Goal: Information Seeking & Learning: Compare options

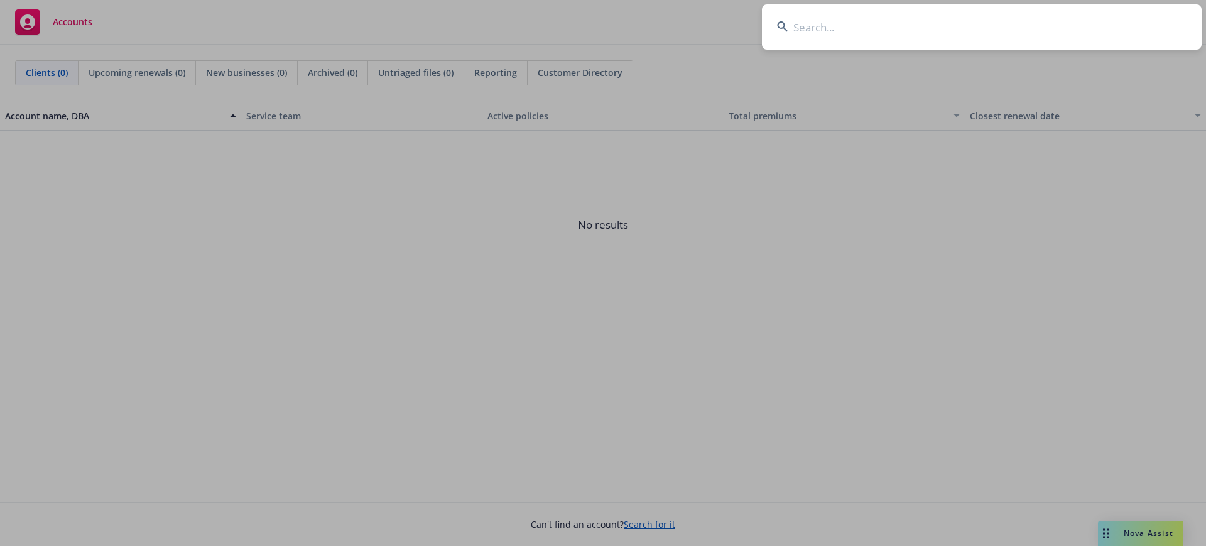
click at [837, 21] on input at bounding box center [982, 26] width 440 height 45
type input "o"
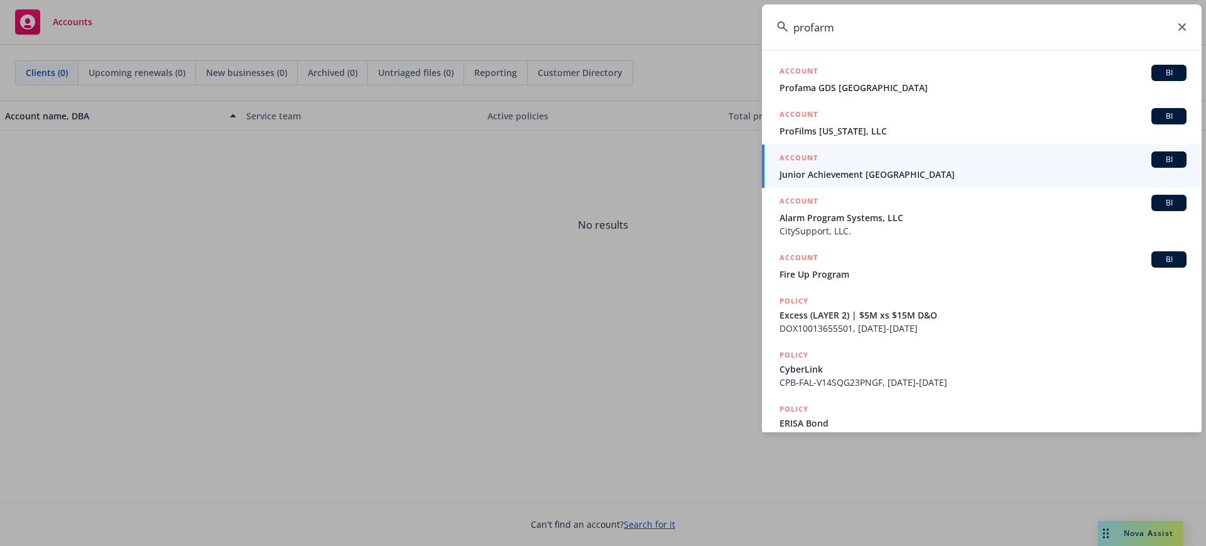
click at [810, 24] on input "profarm" at bounding box center [982, 26] width 440 height 45
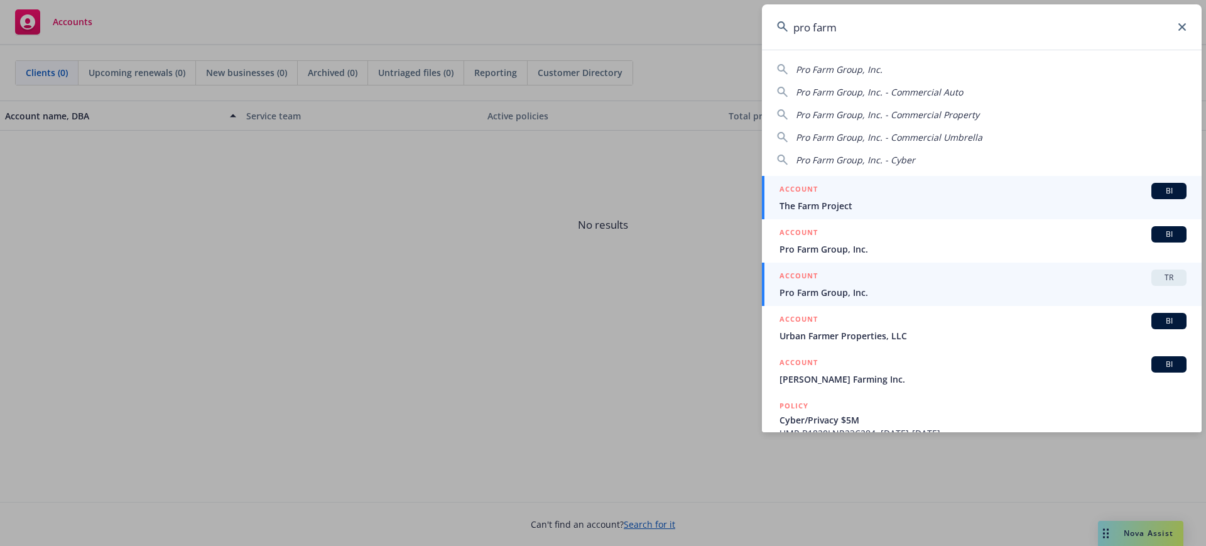
type input "pro farm"
click at [1160, 273] on span "TR" at bounding box center [1169, 277] width 25 height 11
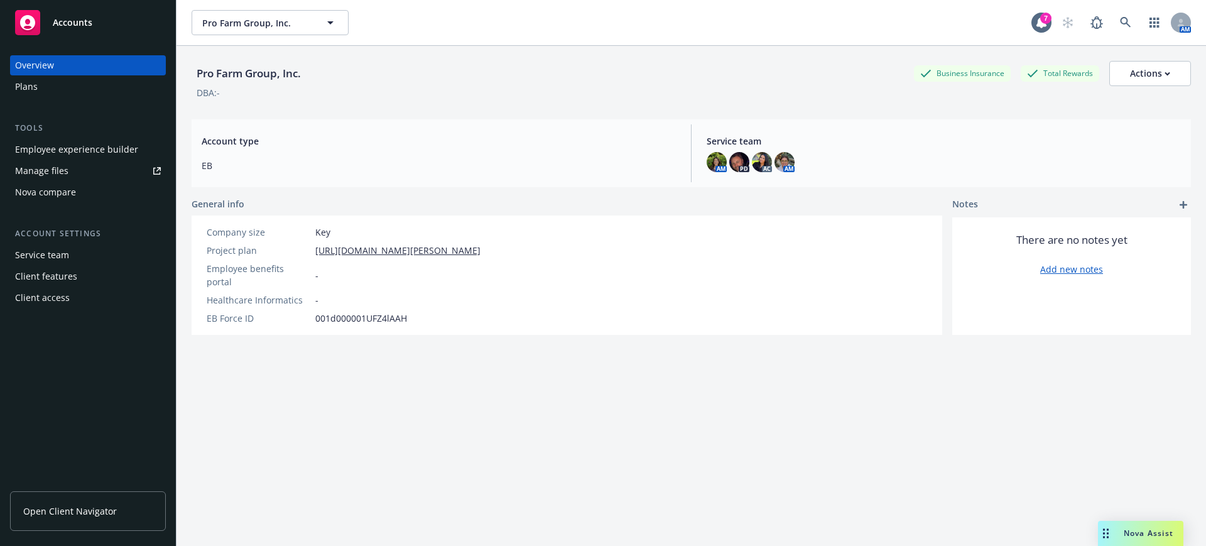
click at [48, 196] on div "Nova compare" at bounding box center [45, 192] width 61 height 20
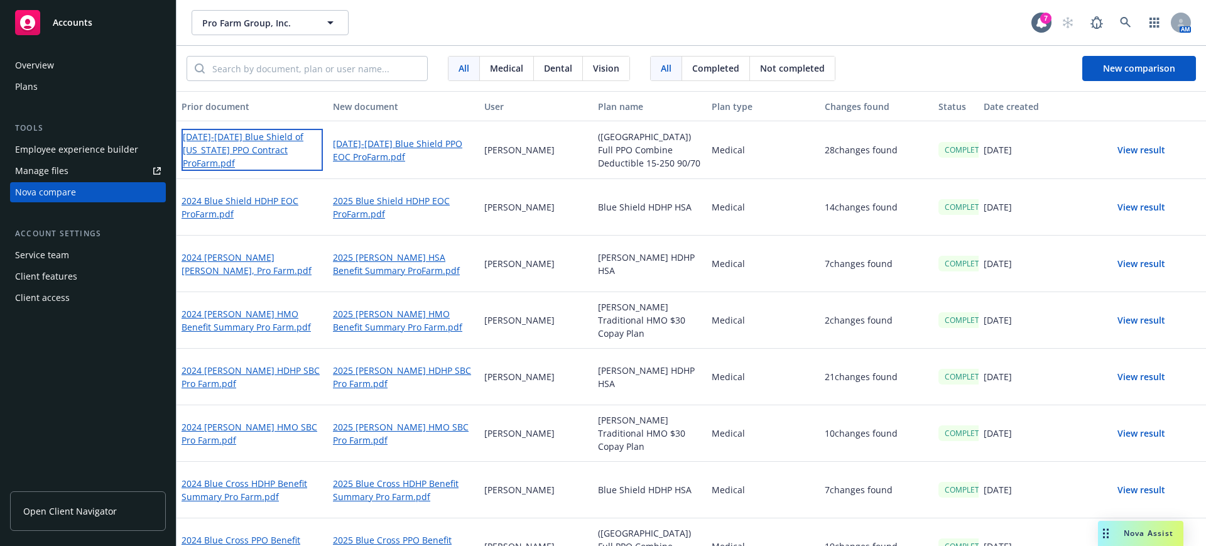
click at [248, 150] on link "[DATE]-[DATE] Blue Shield of [US_STATE] PPO Contract ProFarm.pdf" at bounding box center [252, 150] width 141 height 42
click at [376, 136] on link "[DATE]-[DATE] Blue Shield PPO EOC ProFarm.pdf" at bounding box center [403, 149] width 141 height 29
